Goal: Information Seeking & Learning: Learn about a topic

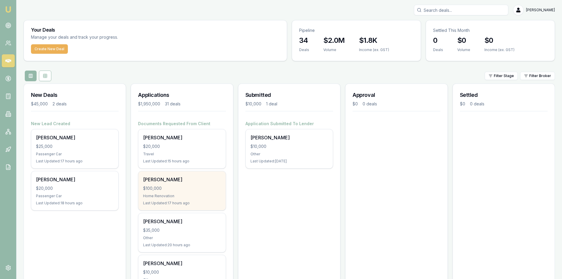
click at [177, 186] on div "$100,000" at bounding box center [182, 188] width 78 height 6
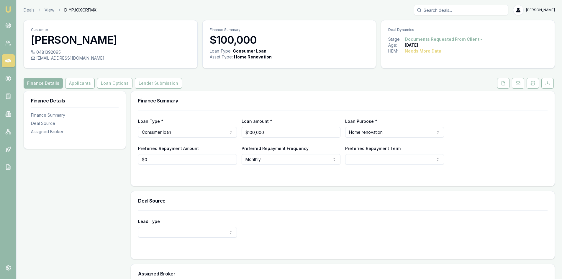
drag, startPoint x: 500, startPoint y: 84, endPoint x: 491, endPoint y: 86, distance: 9.4
click at [500, 84] on button at bounding box center [503, 83] width 12 height 11
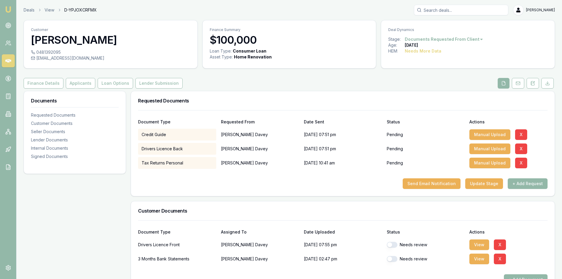
scroll to position [89, 0]
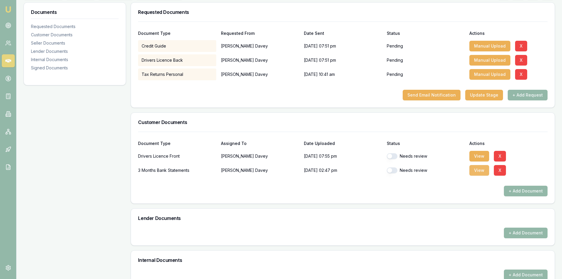
click at [475, 170] on button "View" at bounding box center [480, 170] width 20 height 11
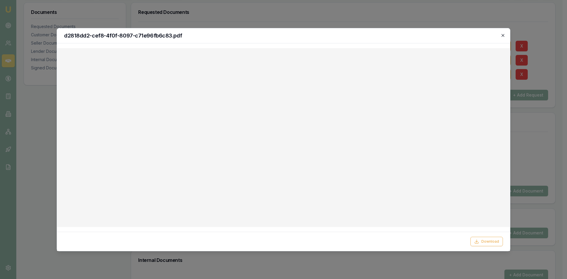
click at [505, 35] on icon "button" at bounding box center [502, 35] width 5 height 5
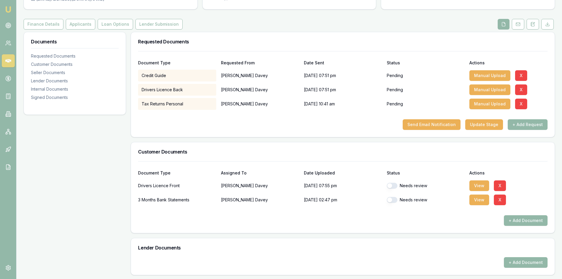
scroll to position [0, 0]
